Goal: Information Seeking & Learning: Learn about a topic

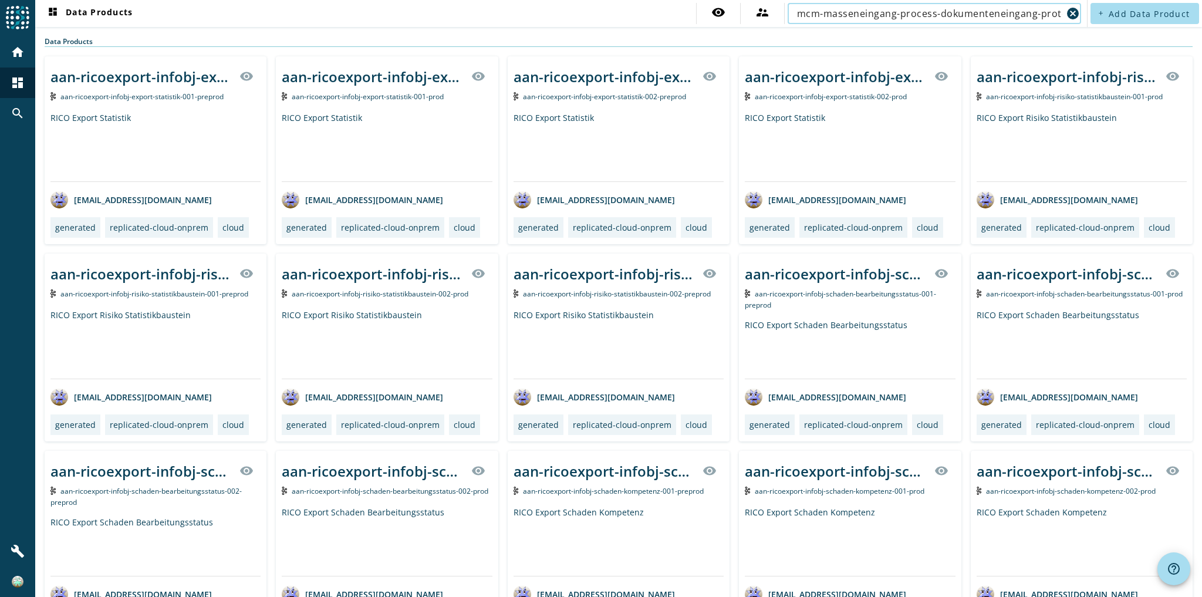
scroll to position [0, 34]
type input "mcm-masseneingang-process-dokumenteneingang-protekta-flex"
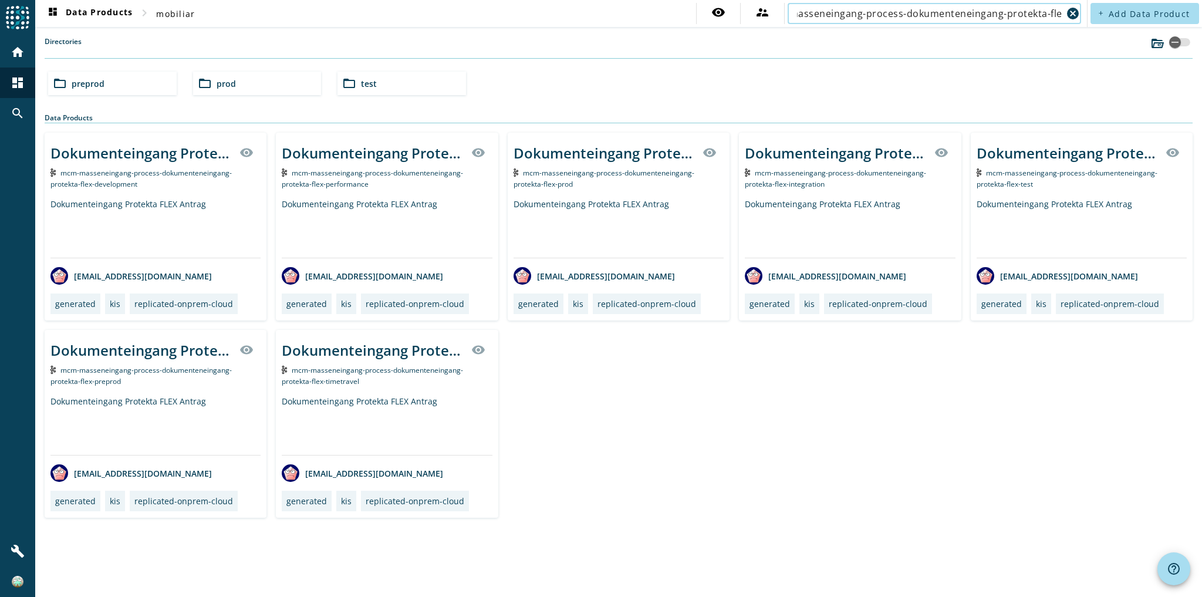
click at [587, 202] on div "Dokumenteingang Protekta FLEX Antrag" at bounding box center [618, 227] width 210 height 59
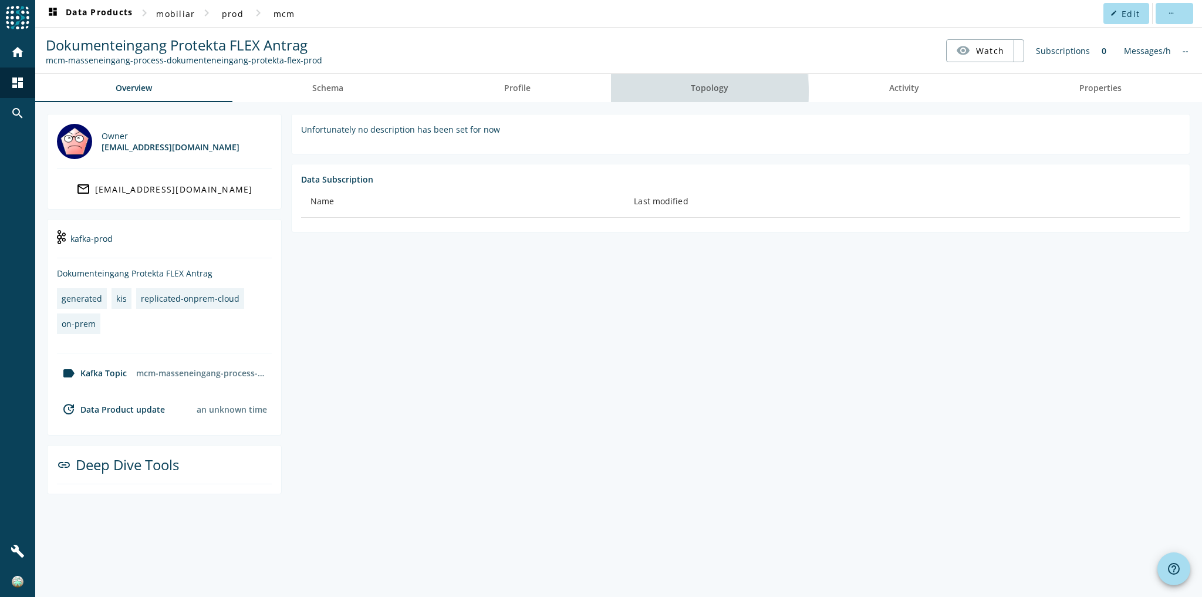
click at [655, 92] on link "Topology" at bounding box center [710, 88] width 198 height 28
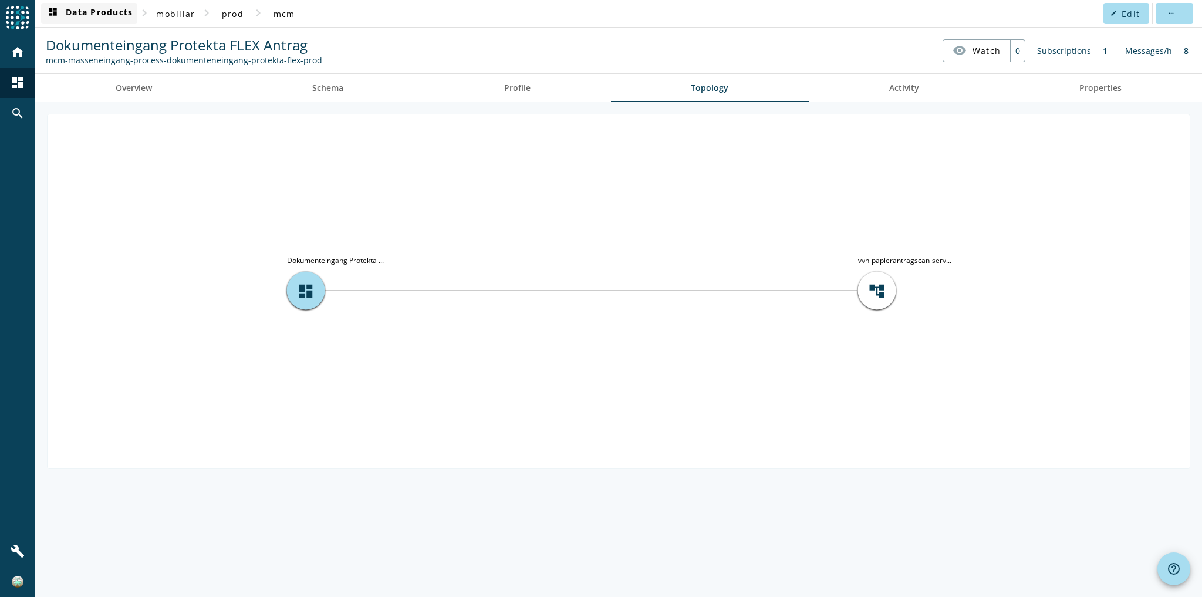
click at [99, 19] on span "dashboard Data Products" at bounding box center [89, 13] width 87 height 14
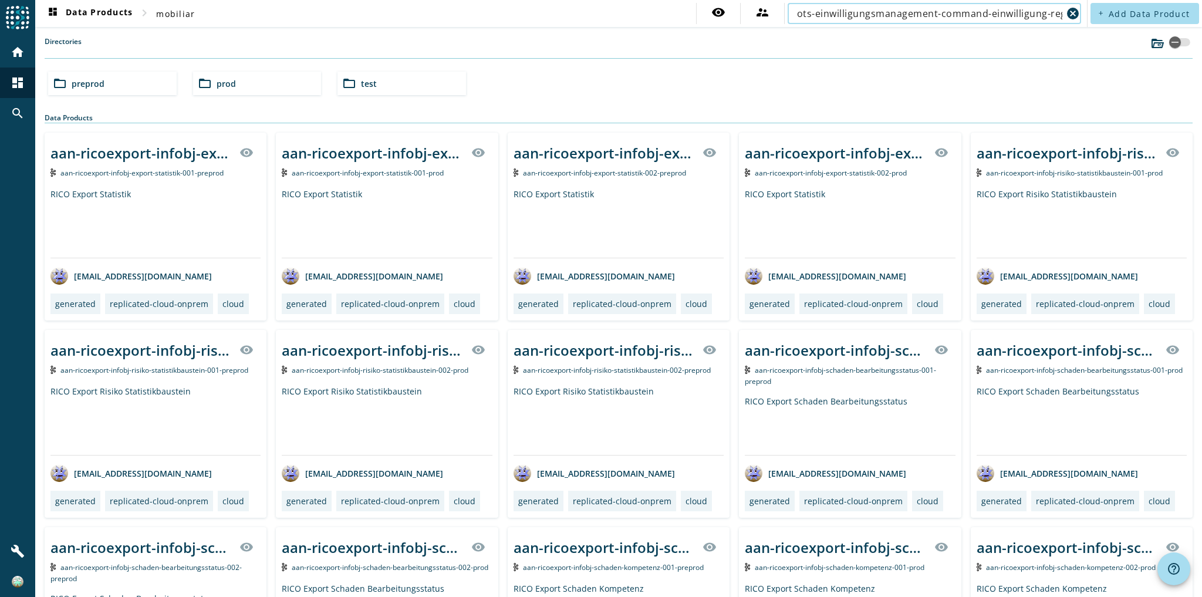
scroll to position [0, 39]
type input "ots-einwilligungsmanagement-command-einwilligung-registrieren-prod"
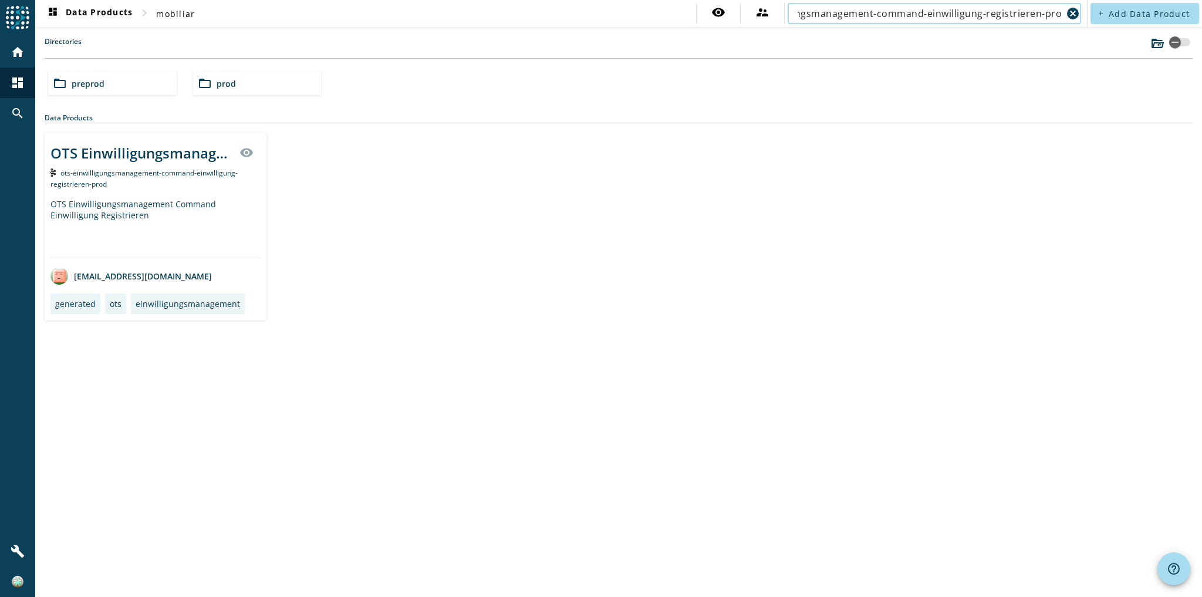
click at [246, 188] on div "OTS Einwilligungsmanagement Command Einwilligung Registrieren visibility ots-ei…" at bounding box center [156, 227] width 222 height 188
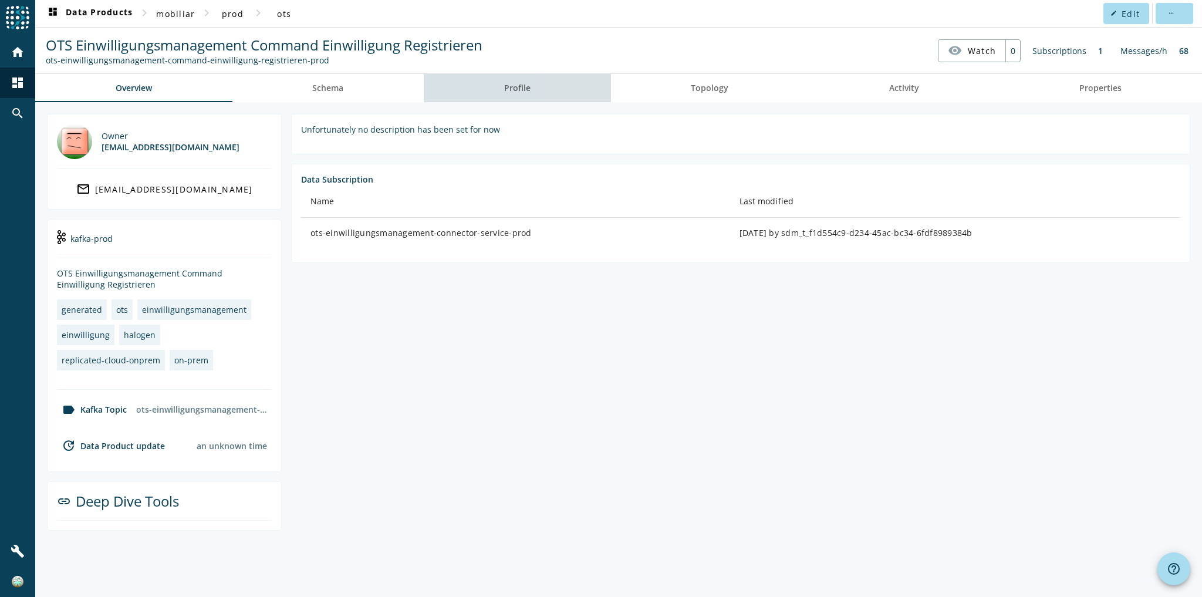
click at [429, 86] on link "Profile" at bounding box center [517, 88] width 187 height 28
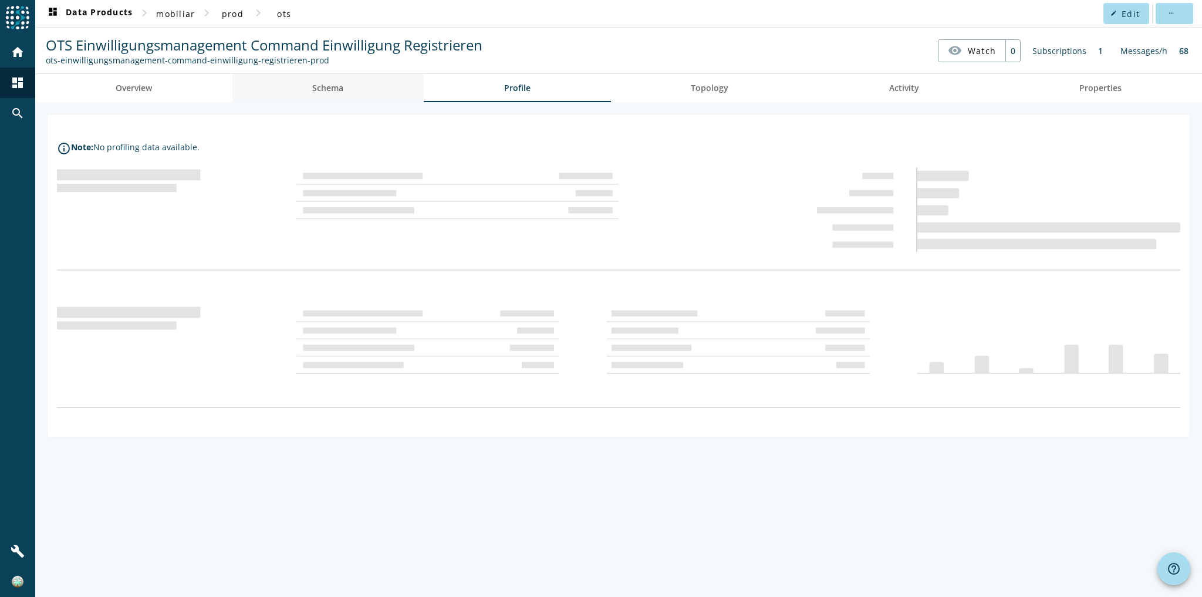
click at [367, 95] on link "Schema" at bounding box center [328, 88] width 192 height 28
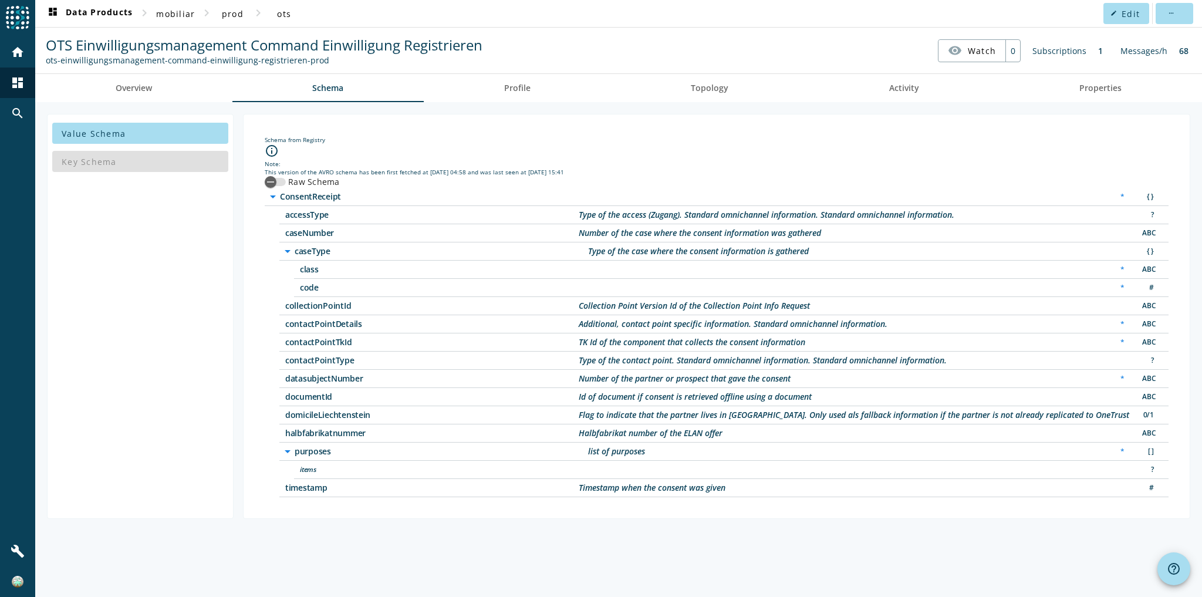
click at [642, 394] on div "Id of document if consent is retrieved offline using a document" at bounding box center [695, 397] width 233 height 8
click at [661, 522] on div "Value Schema Key Schema Schema from Registry info_outline Note: This version of…" at bounding box center [618, 349] width 1166 height 495
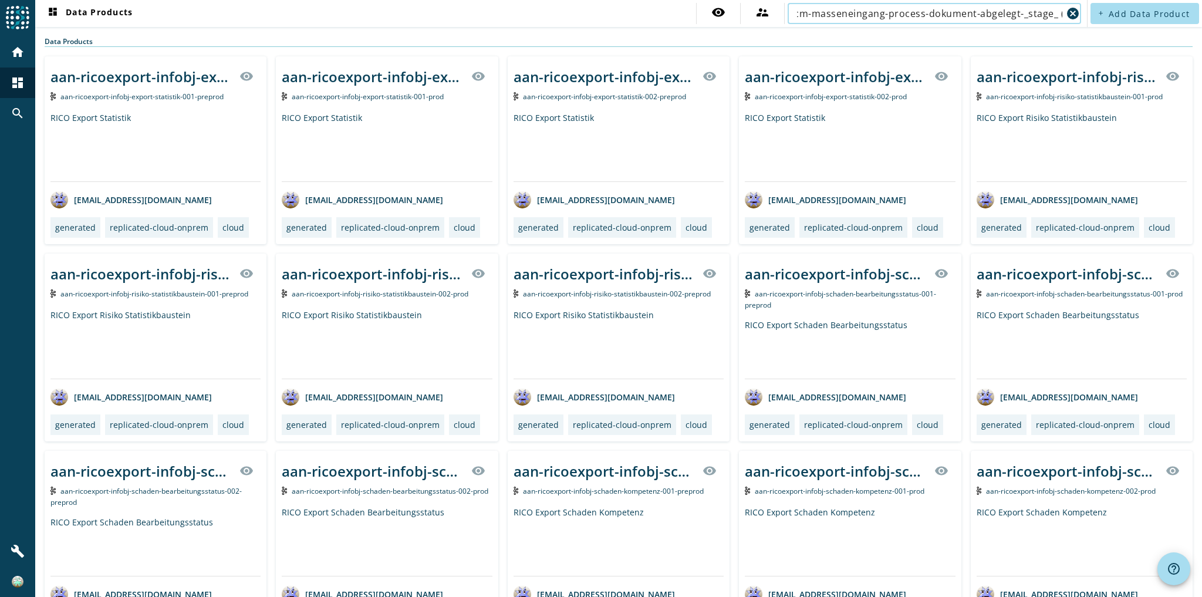
scroll to position [0, 9]
type input "mcm-masseneingang-process-dokument-abgelegt-"
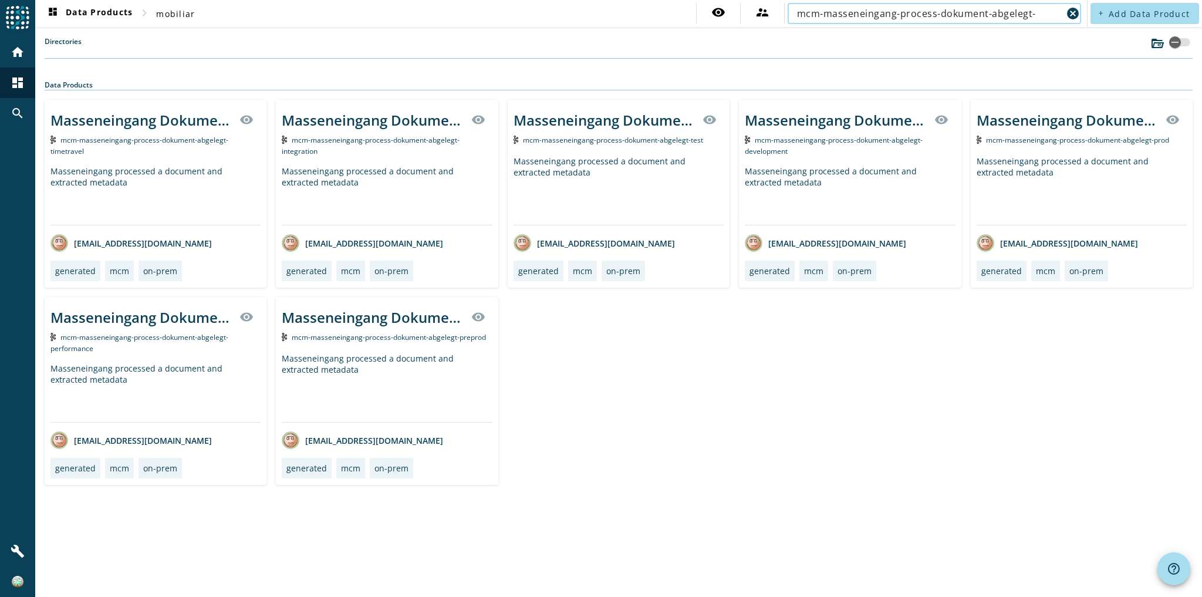
click at [1051, 188] on div "Masseneingang processed a document and extracted metadata" at bounding box center [1081, 189] width 210 height 69
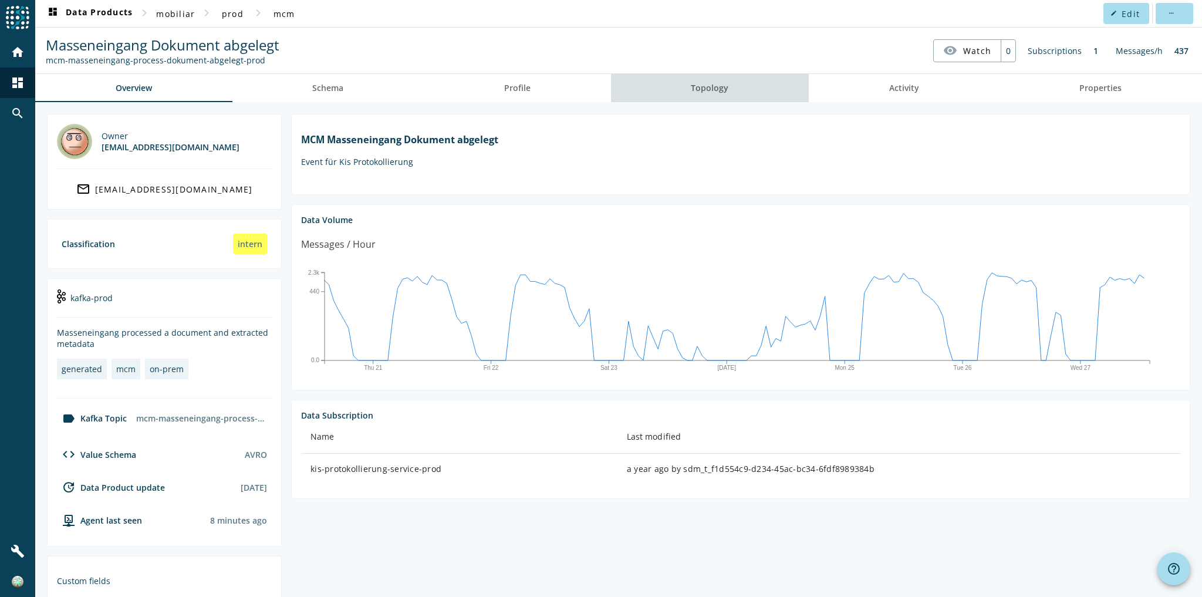
click at [739, 87] on link "Topology" at bounding box center [710, 88] width 198 height 28
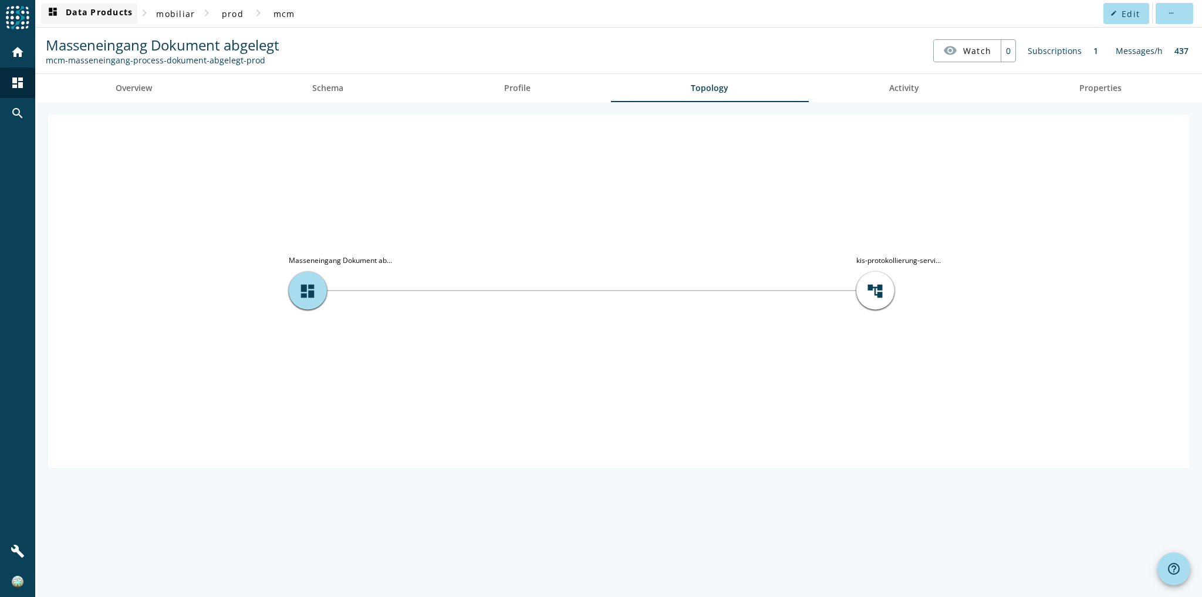
click at [110, 13] on span "dashboard Data Products" at bounding box center [89, 13] width 87 height 14
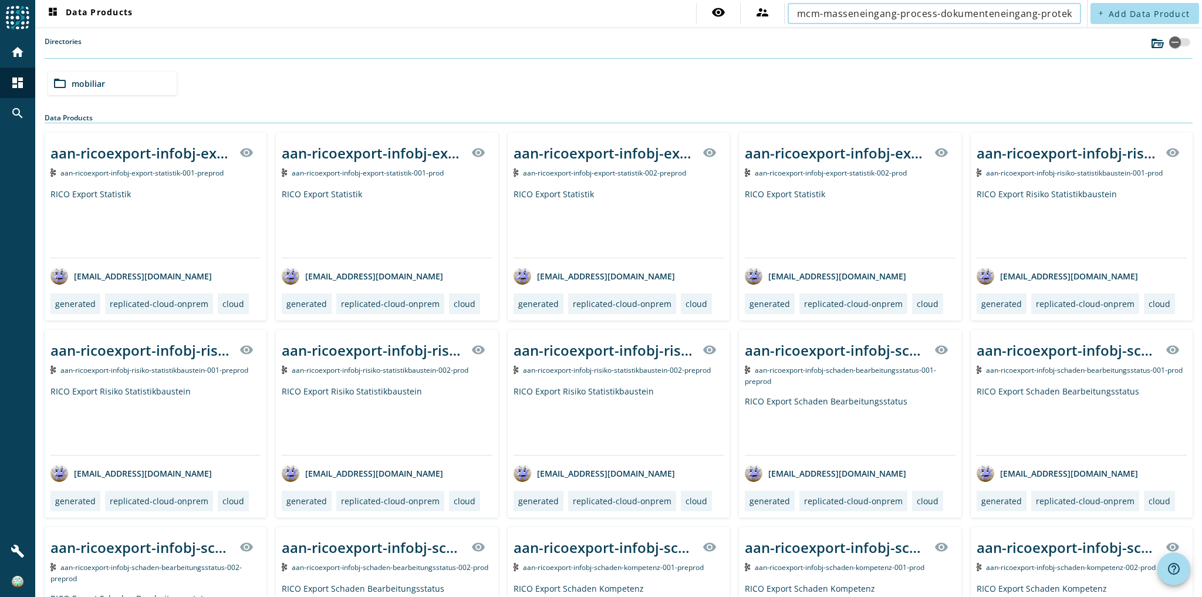
scroll to position [0, 38]
type input "mcm-masseneingang-process-dokumenteneingang-protekta-flex-"
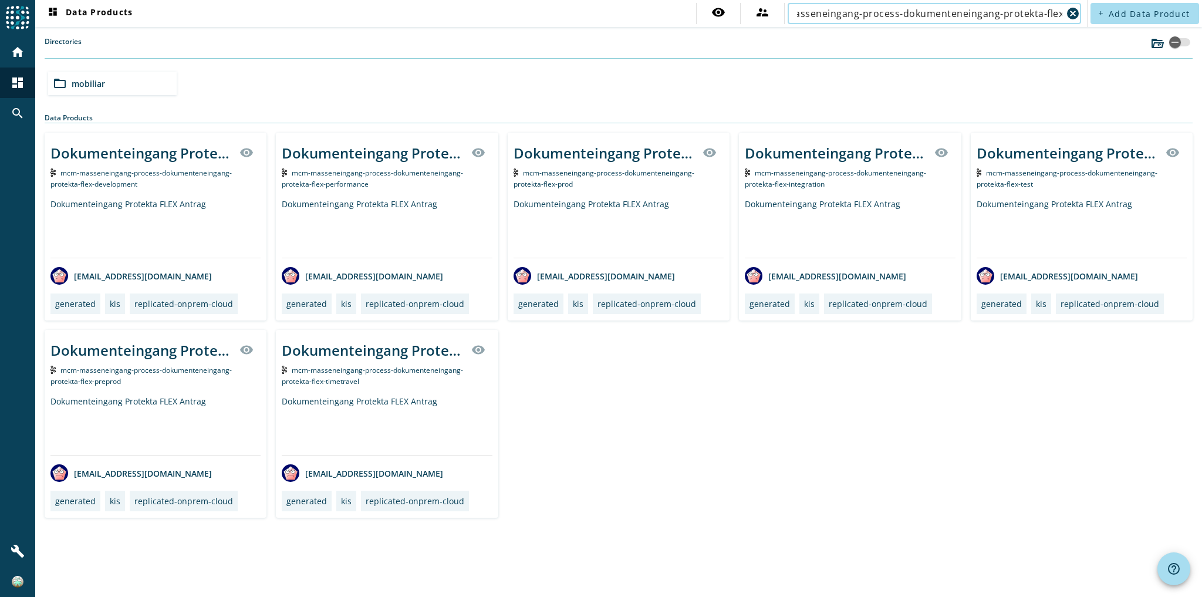
click at [1035, 19] on input "mcm-masseneingang-process-dokumenteneingang-protekta-flex-" at bounding box center [929, 13] width 265 height 14
click at [589, 88] on div "folder_open mobiliar" at bounding box center [618, 83] width 1150 height 33
click at [638, 249] on div "Dokumenteingang Protekta FLEX Antrag" at bounding box center [618, 227] width 210 height 59
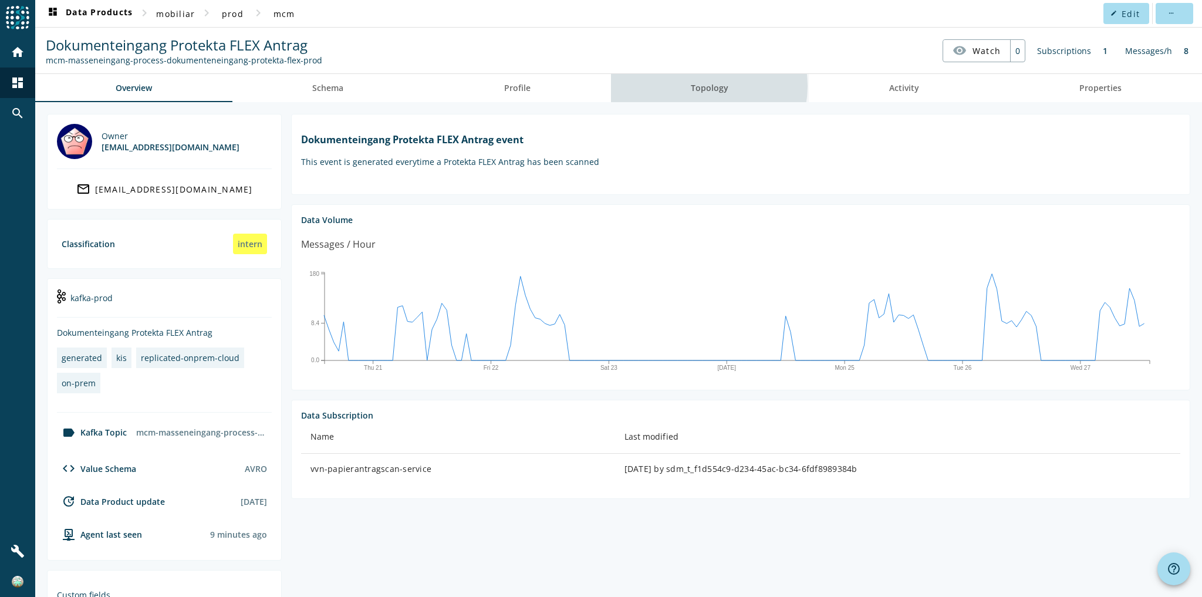
click at [704, 86] on span "Topology" at bounding box center [710, 88] width 38 height 8
